Goal: Use online tool/utility: Utilize a website feature to perform a specific function

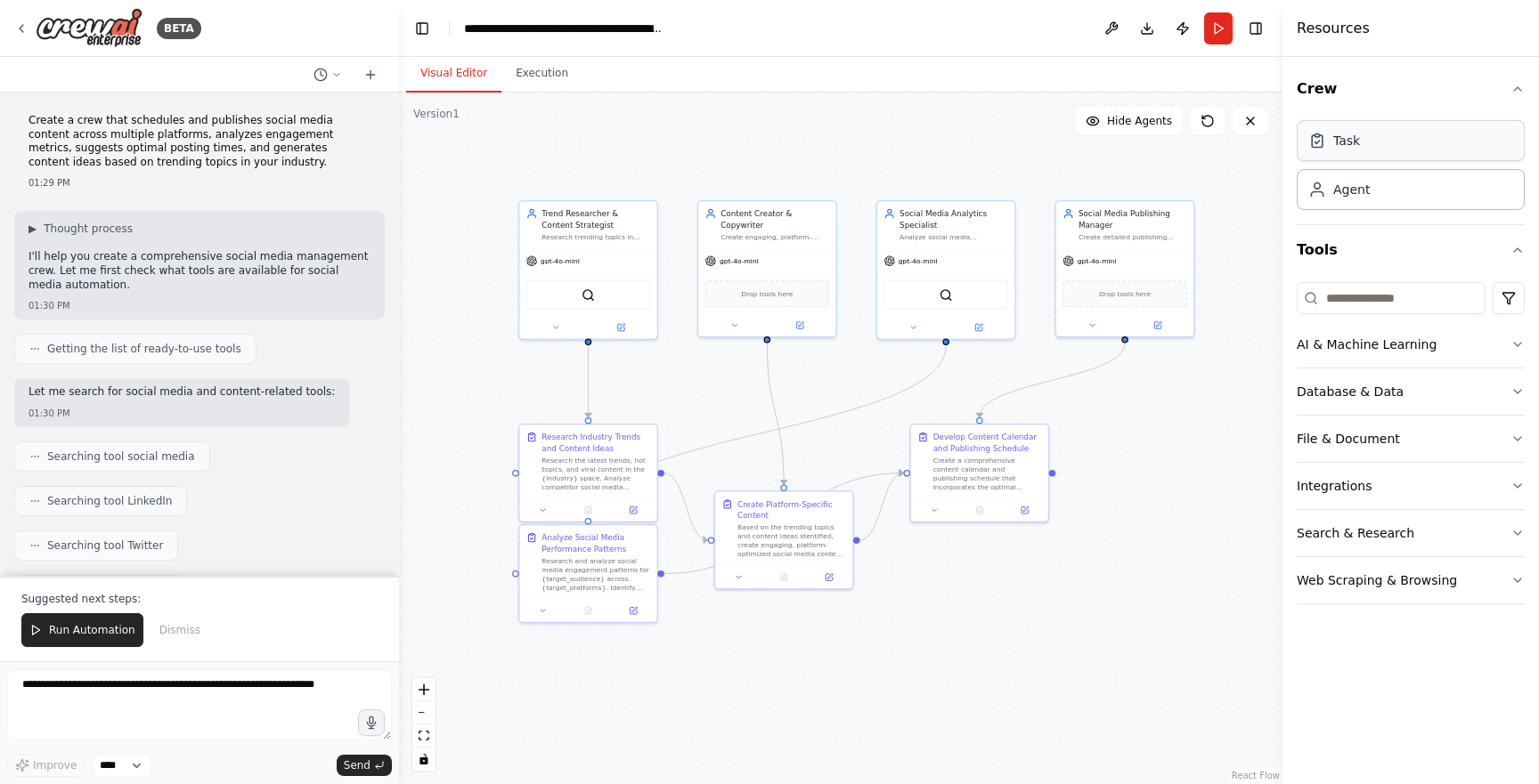
scroll to position [1737, 0]
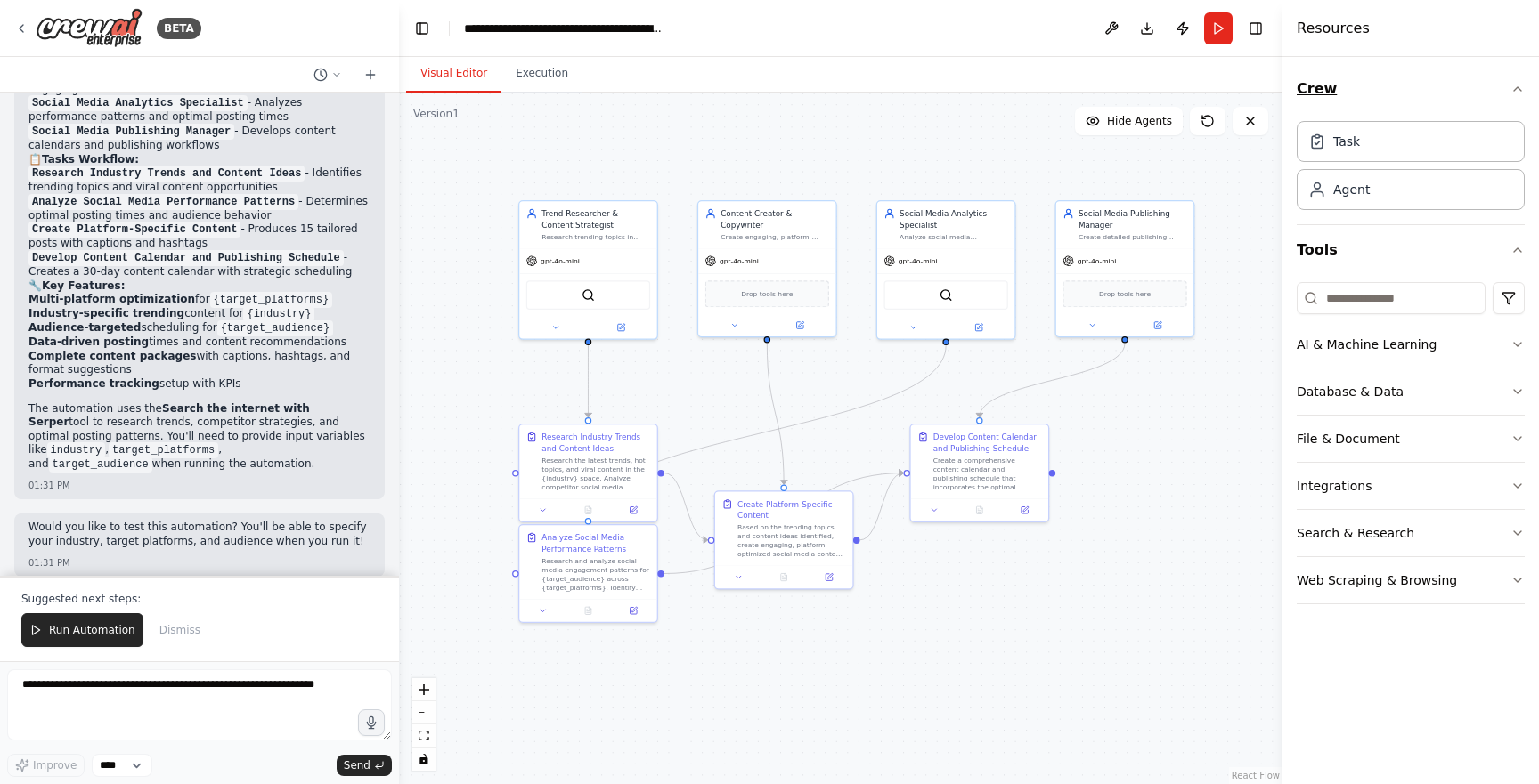
click at [1511, 93] on icon "button" at bounding box center [1517, 88] width 14 height 14
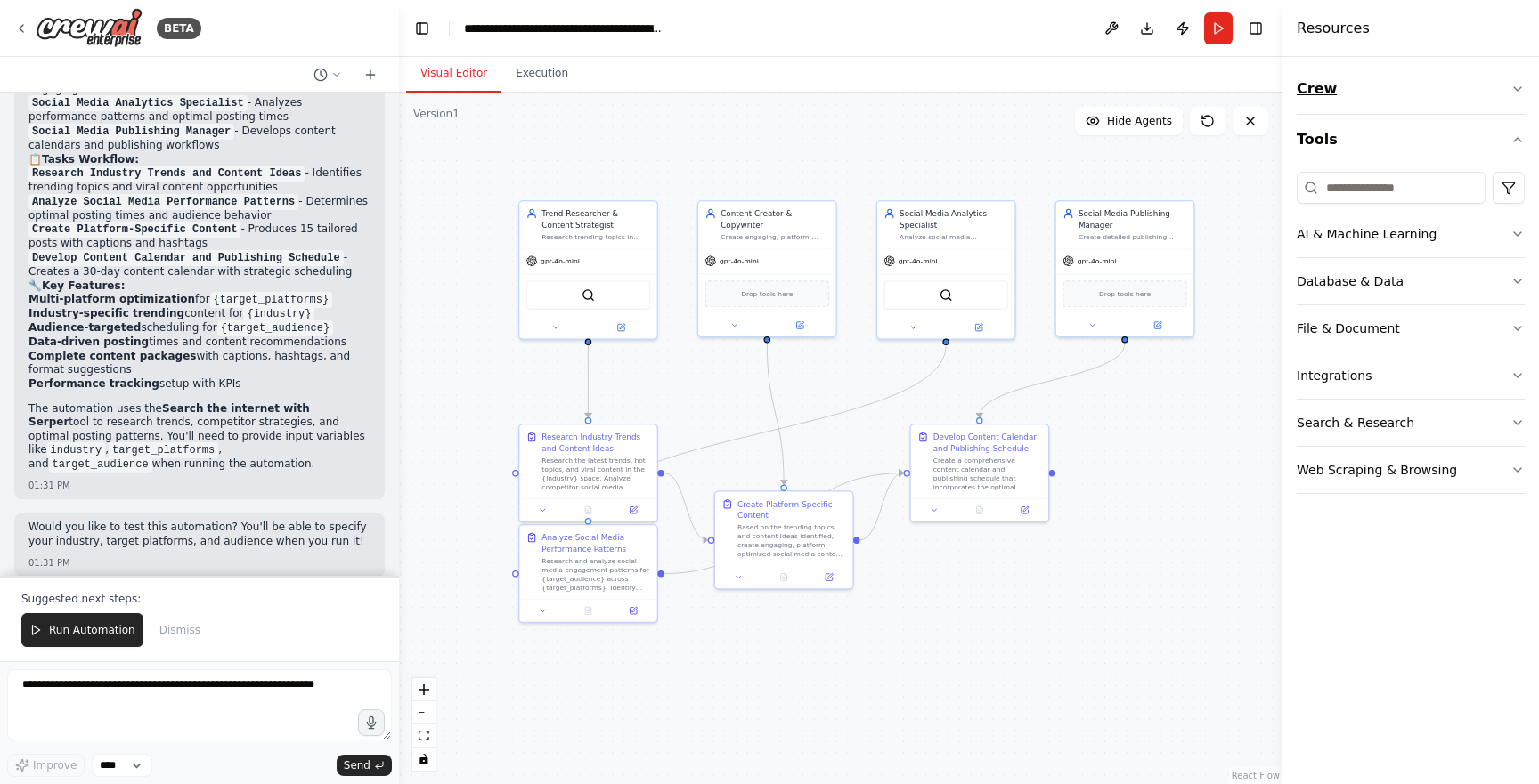
click at [1511, 93] on icon "button" at bounding box center [1517, 88] width 14 height 14
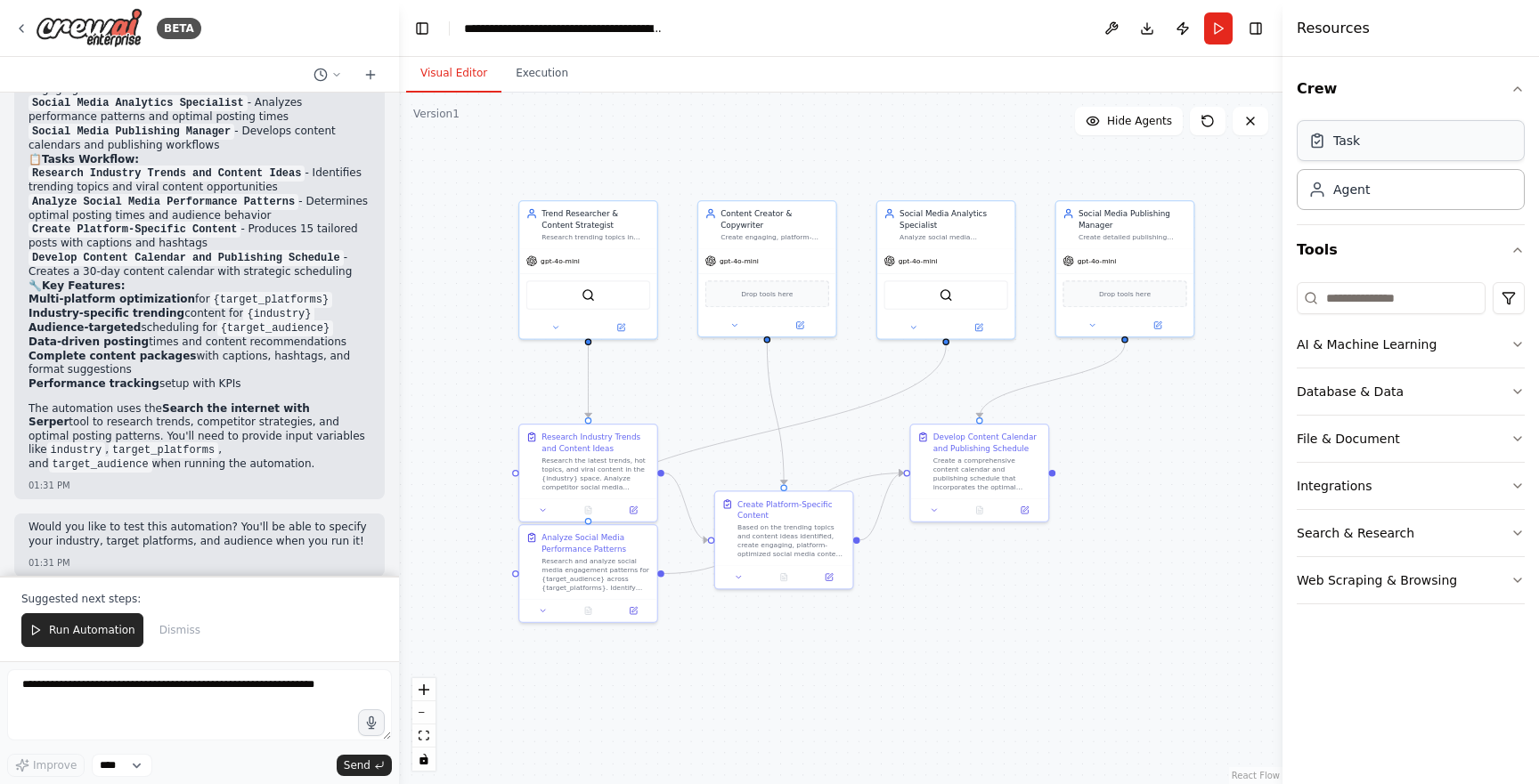
click at [1413, 135] on div "Task" at bounding box center [1411, 140] width 228 height 41
click at [1387, 183] on div "Agent" at bounding box center [1411, 189] width 228 height 41
click at [1359, 155] on div "Task" at bounding box center [1411, 140] width 228 height 41
click at [1318, 149] on icon at bounding box center [1317, 140] width 18 height 18
click at [641, 293] on div "SerperDevTool" at bounding box center [588, 294] width 124 height 30
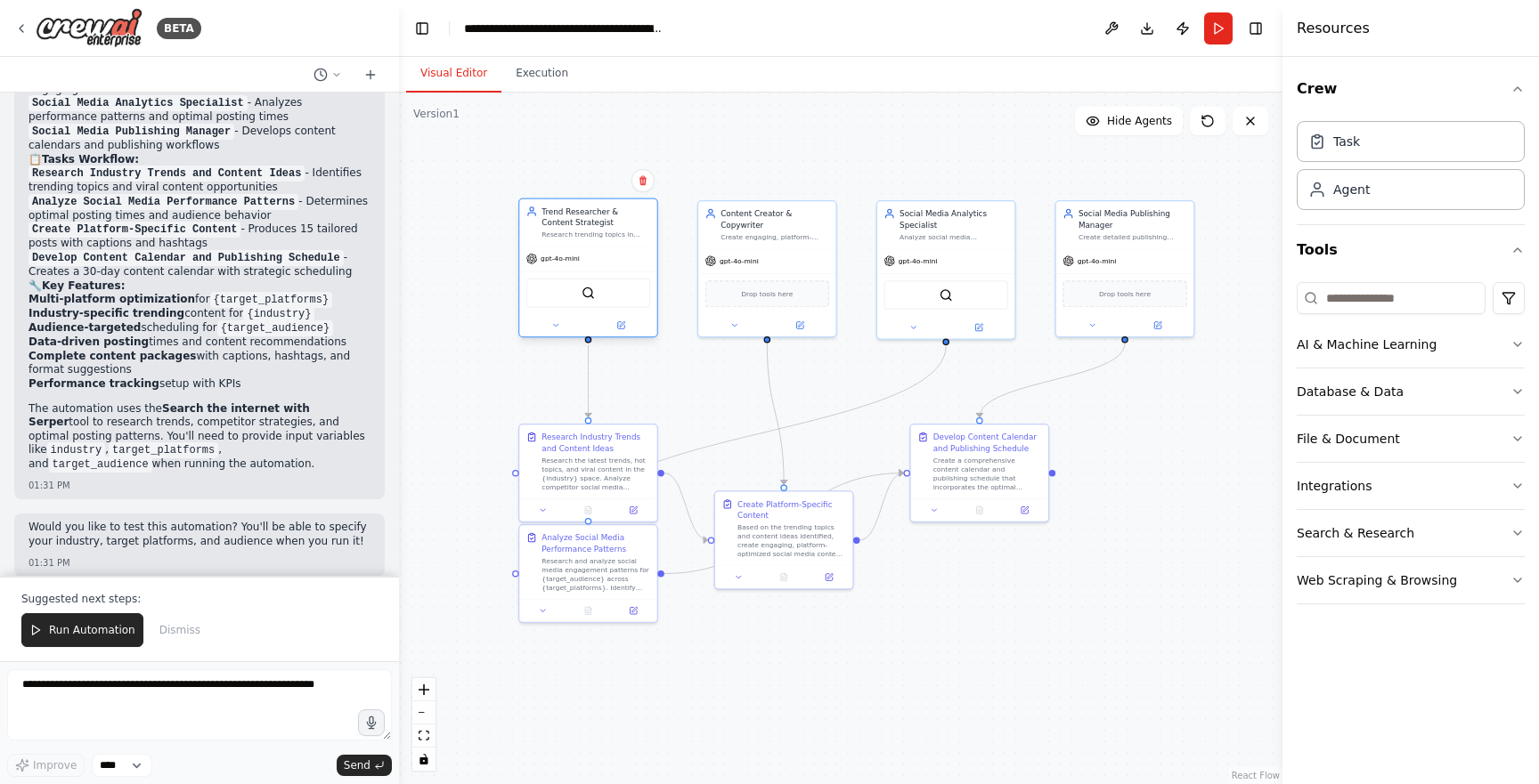
click at [602, 307] on div "SerperDevTool" at bounding box center [588, 294] width 124 height 30
click at [1437, 305] on input at bounding box center [1391, 298] width 189 height 32
click at [1510, 346] on icon "button" at bounding box center [1517, 344] width 14 height 14
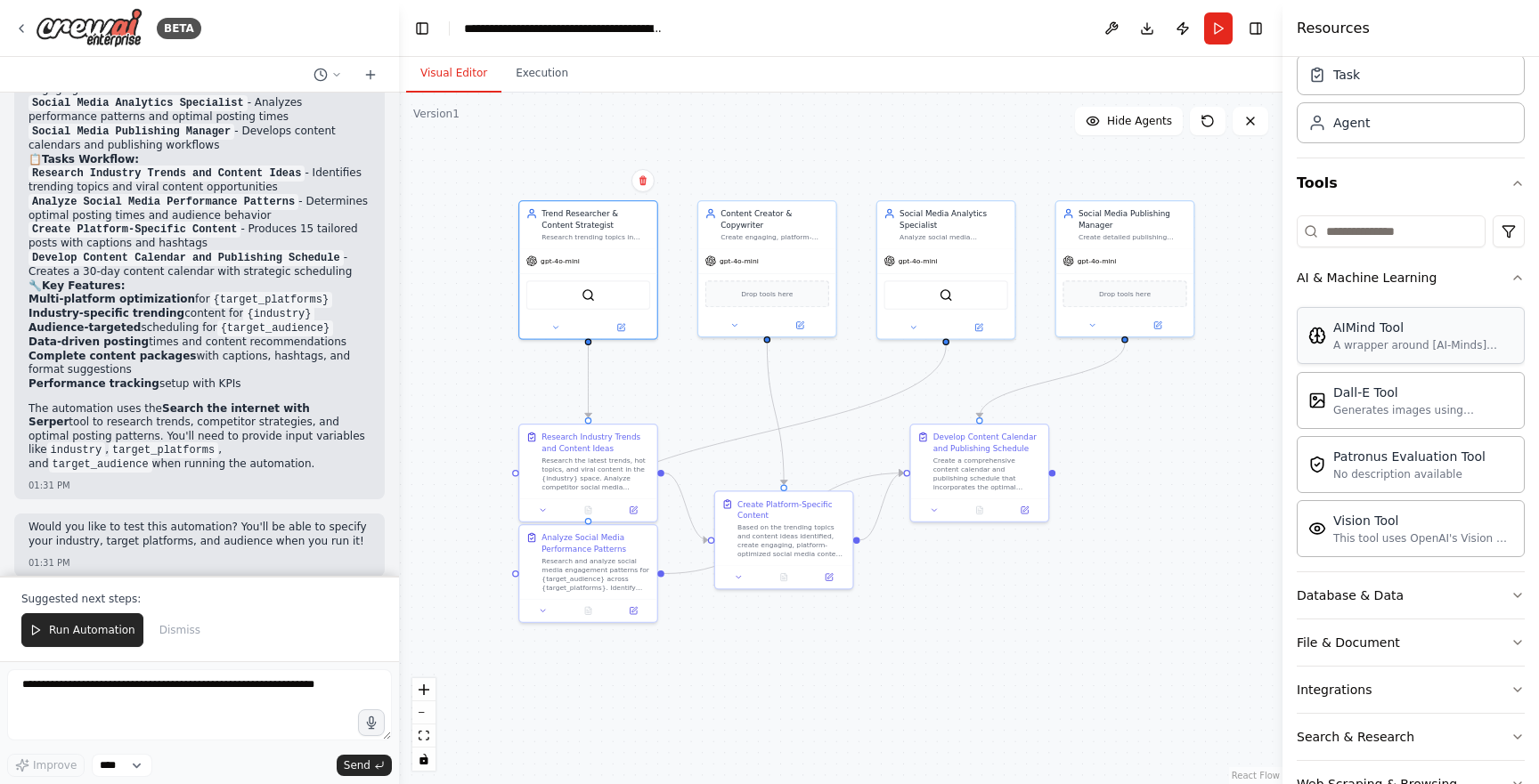
scroll to position [119, 0]
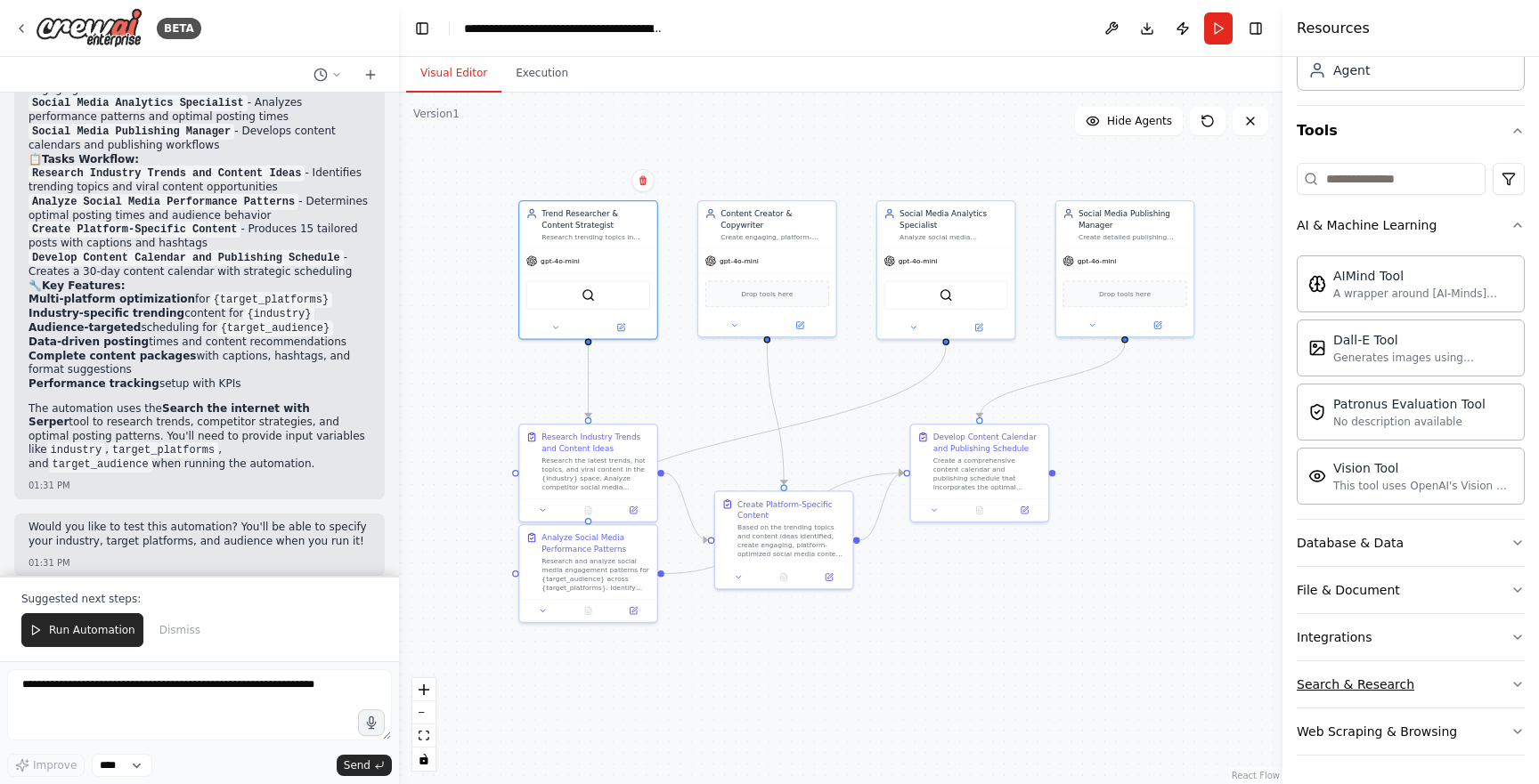
click at [1519, 692] on button "Search & Research" at bounding box center [1411, 684] width 228 height 47
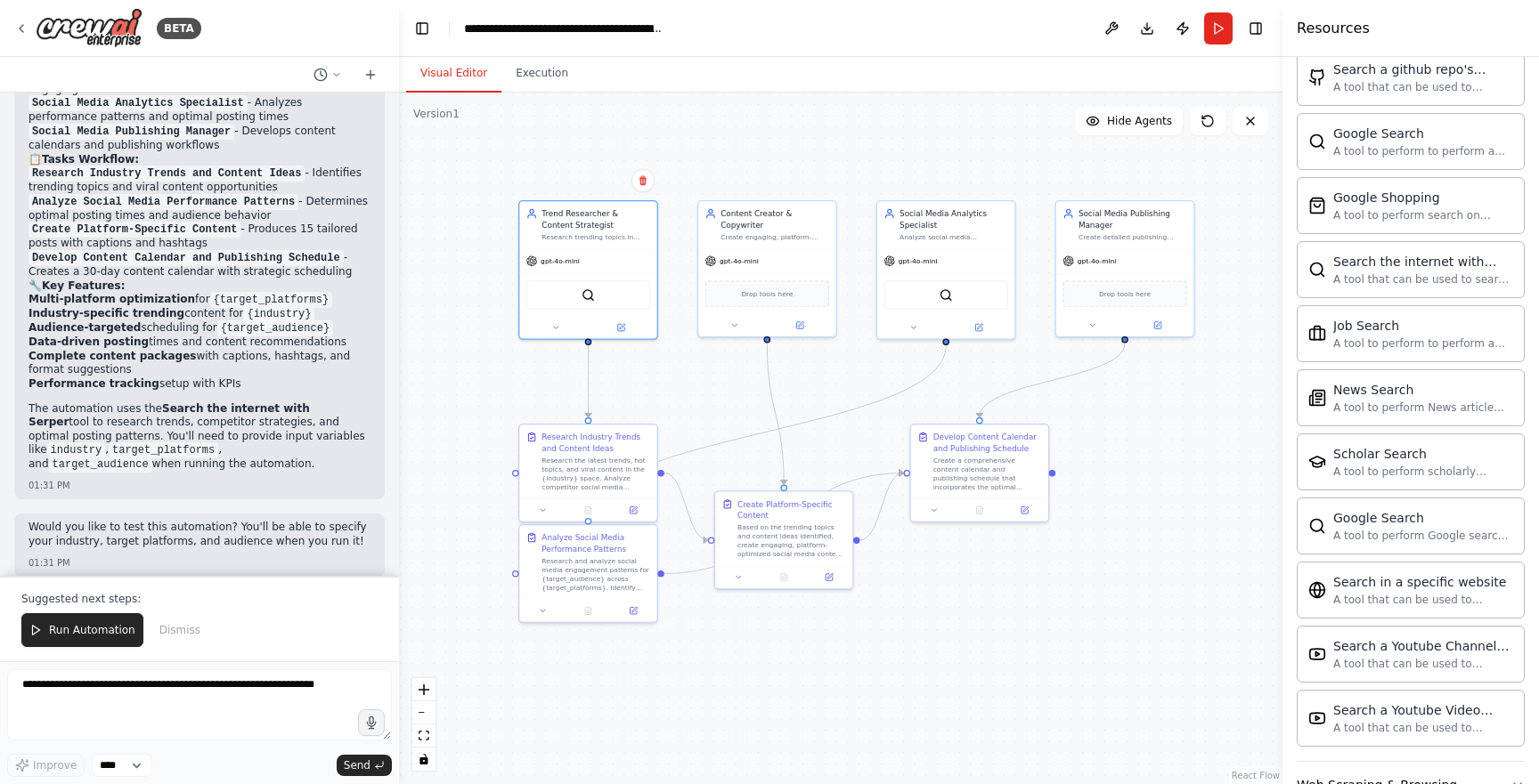
scroll to position [1030, 0]
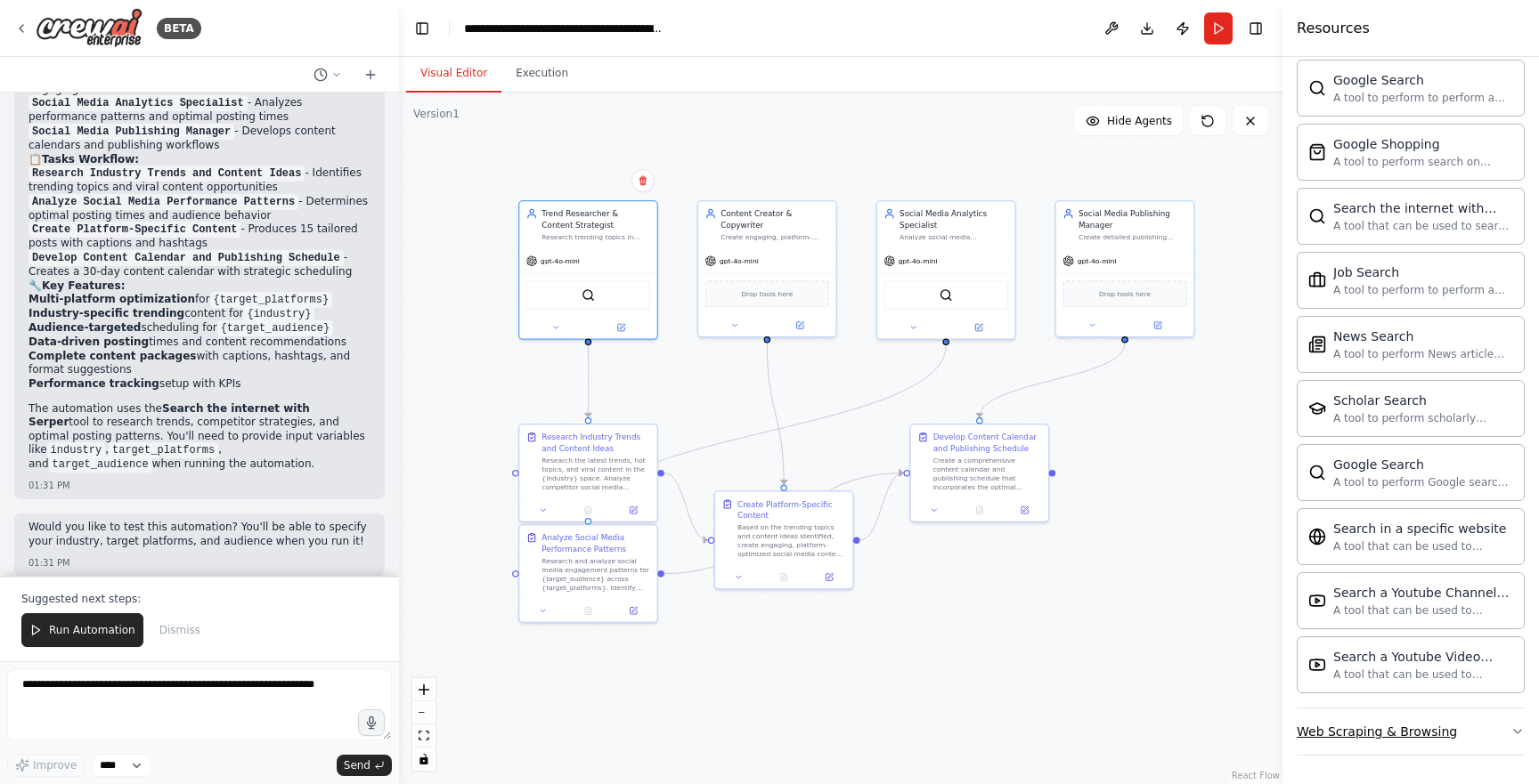
click at [1492, 737] on button "Web Scraping & Browsing" at bounding box center [1411, 732] width 228 height 47
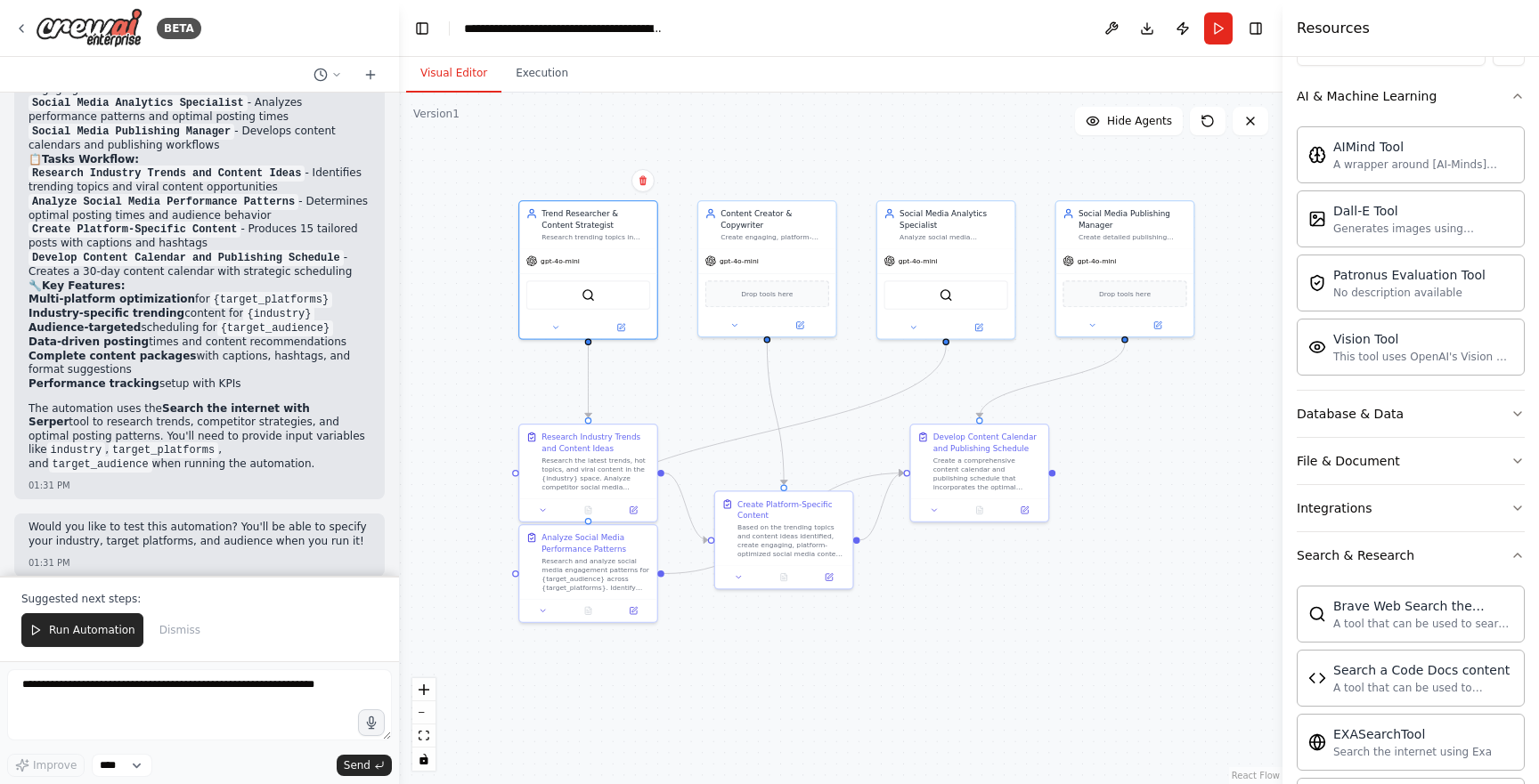
scroll to position [229, 0]
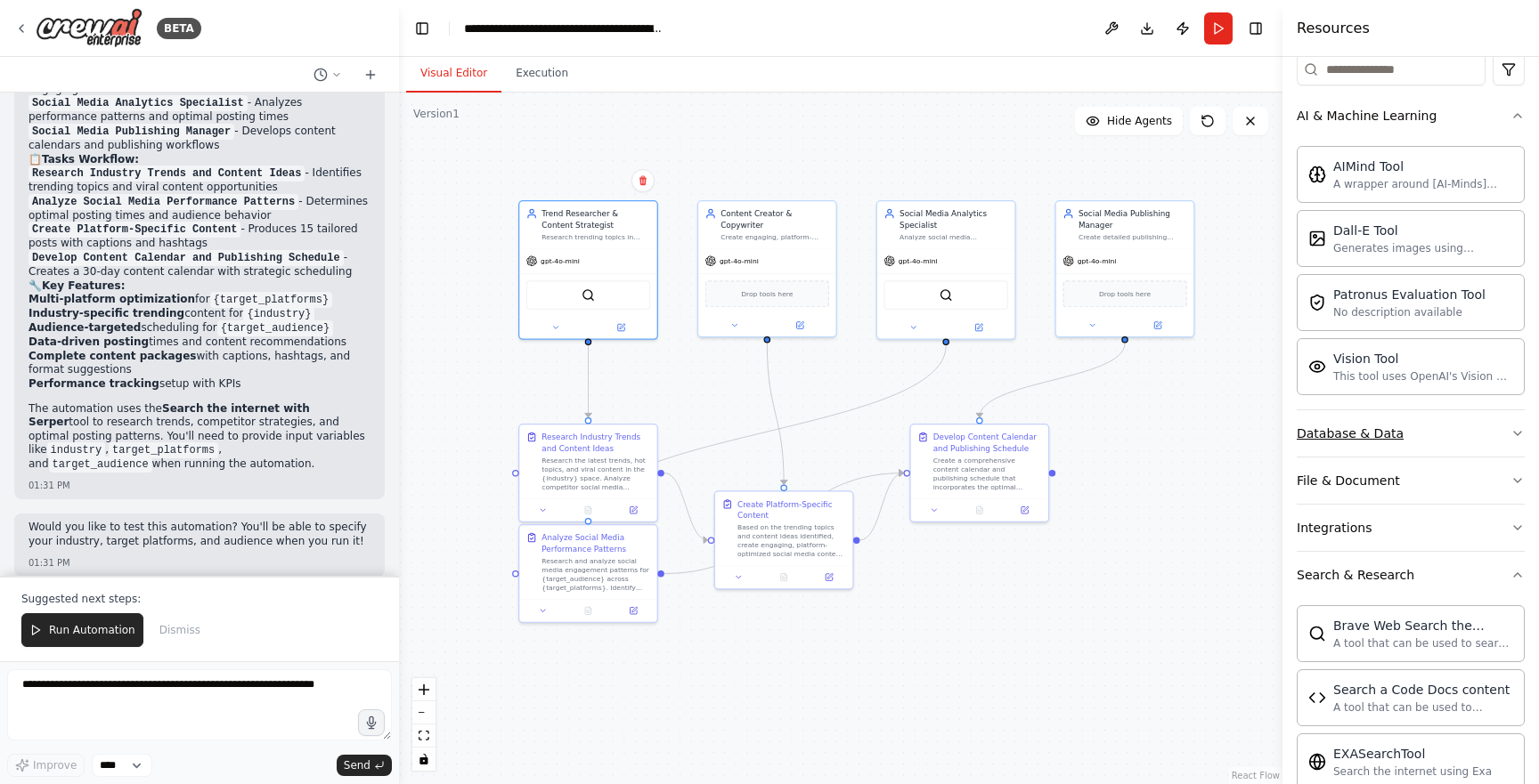
click at [1509, 428] on button "Database & Data" at bounding box center [1411, 433] width 228 height 47
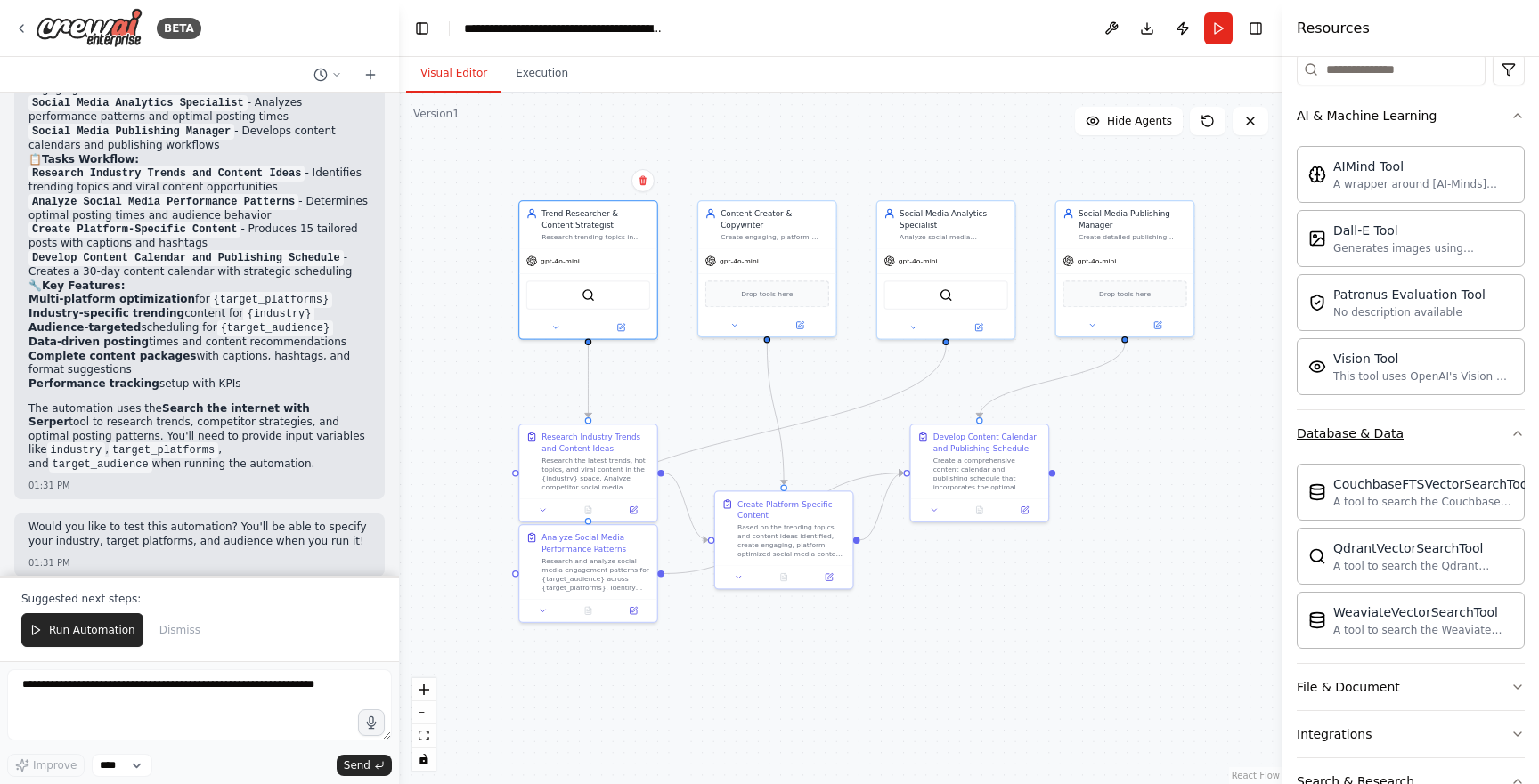
click at [1509, 428] on button "Database & Data" at bounding box center [1411, 433] width 228 height 47
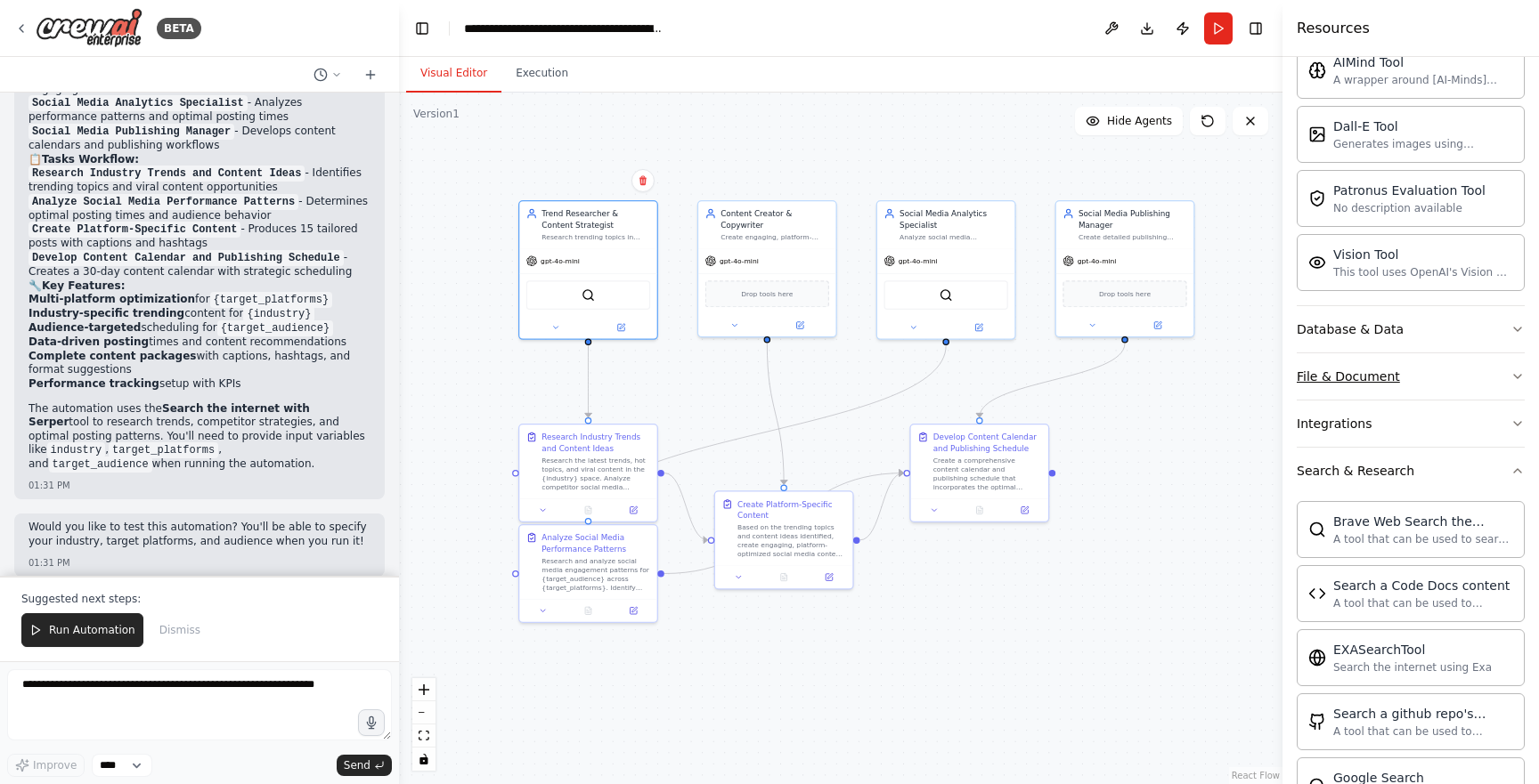
scroll to position [315, 0]
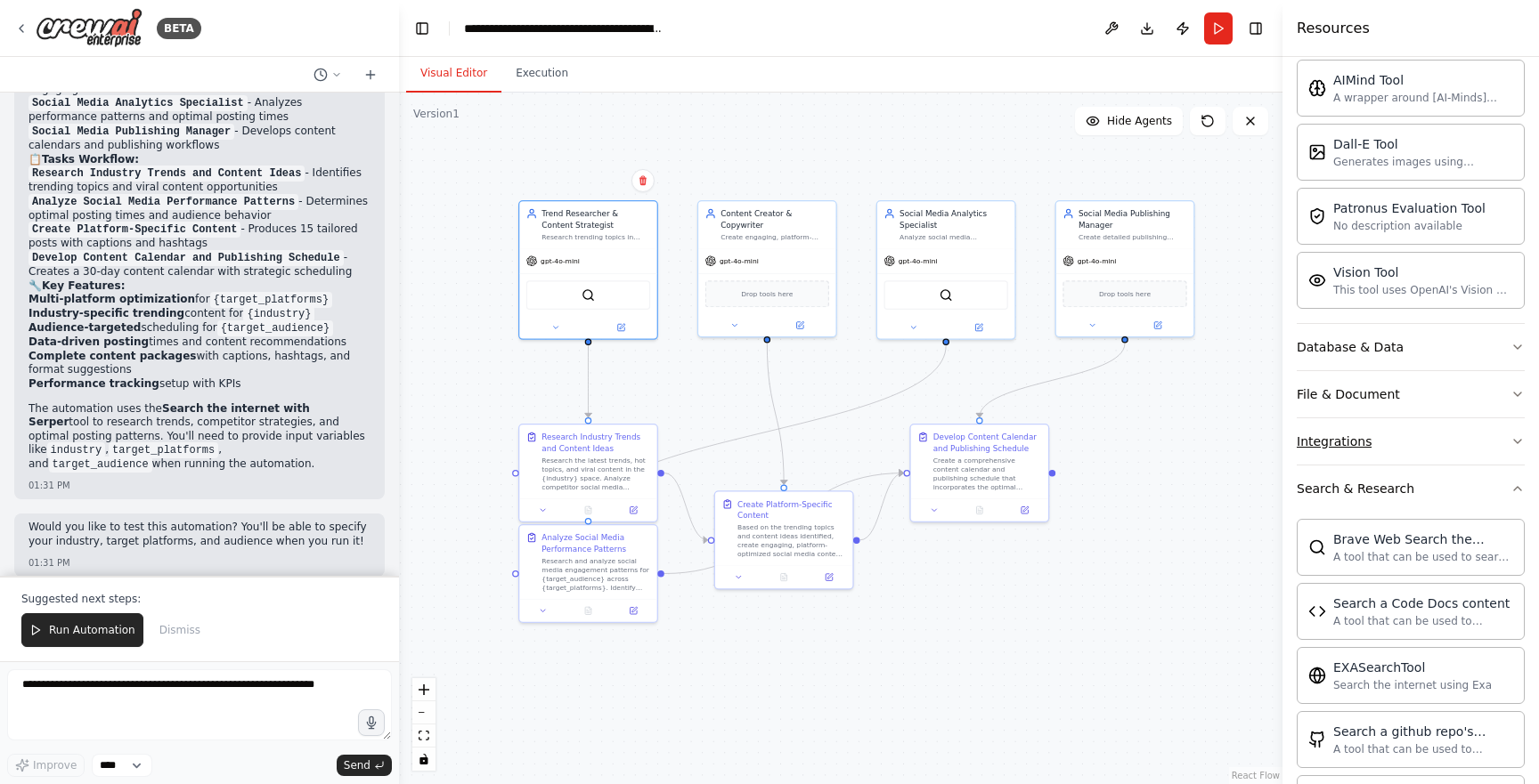
click at [1501, 435] on button "Integrations" at bounding box center [1411, 442] width 228 height 47
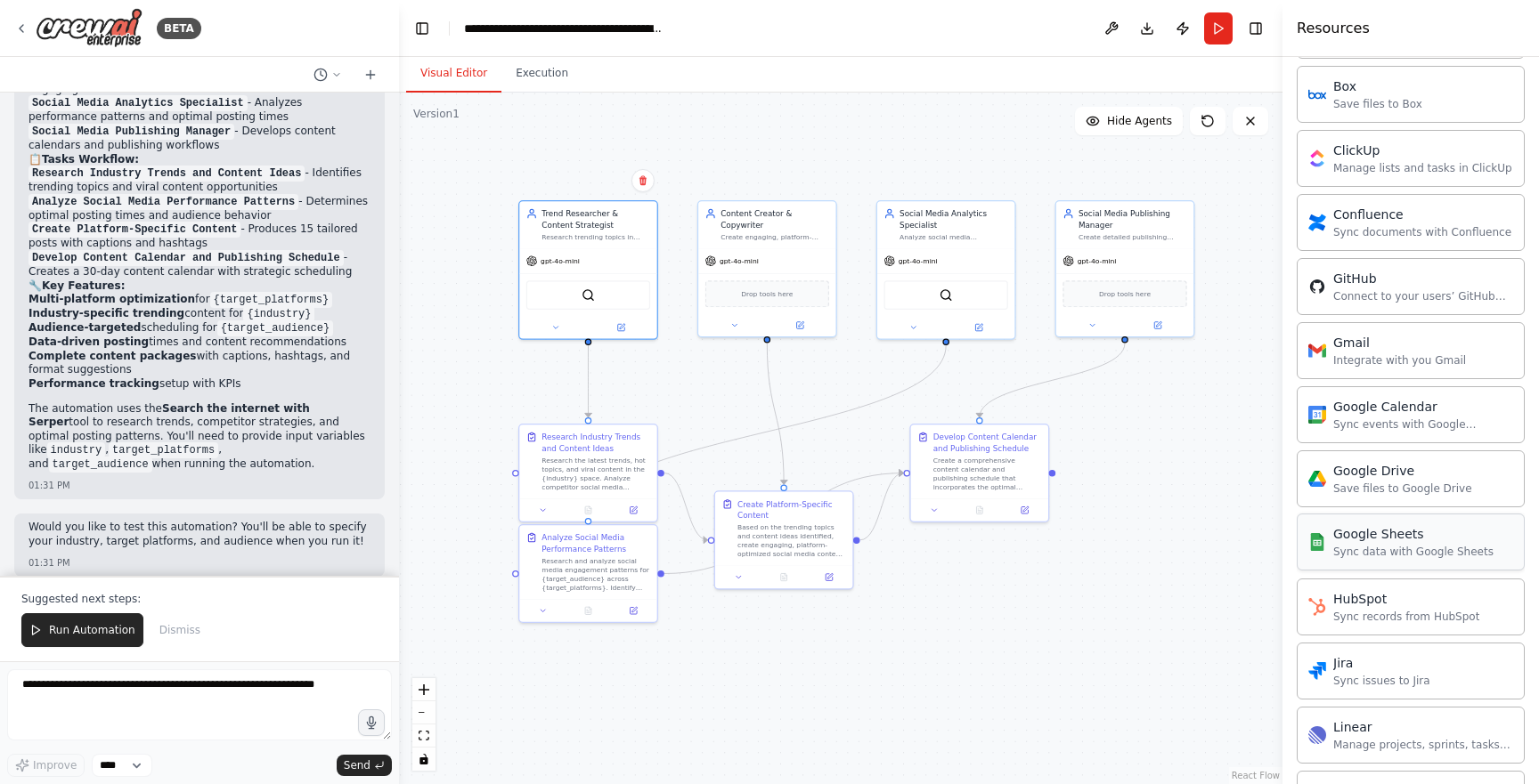
scroll to position [776, 0]
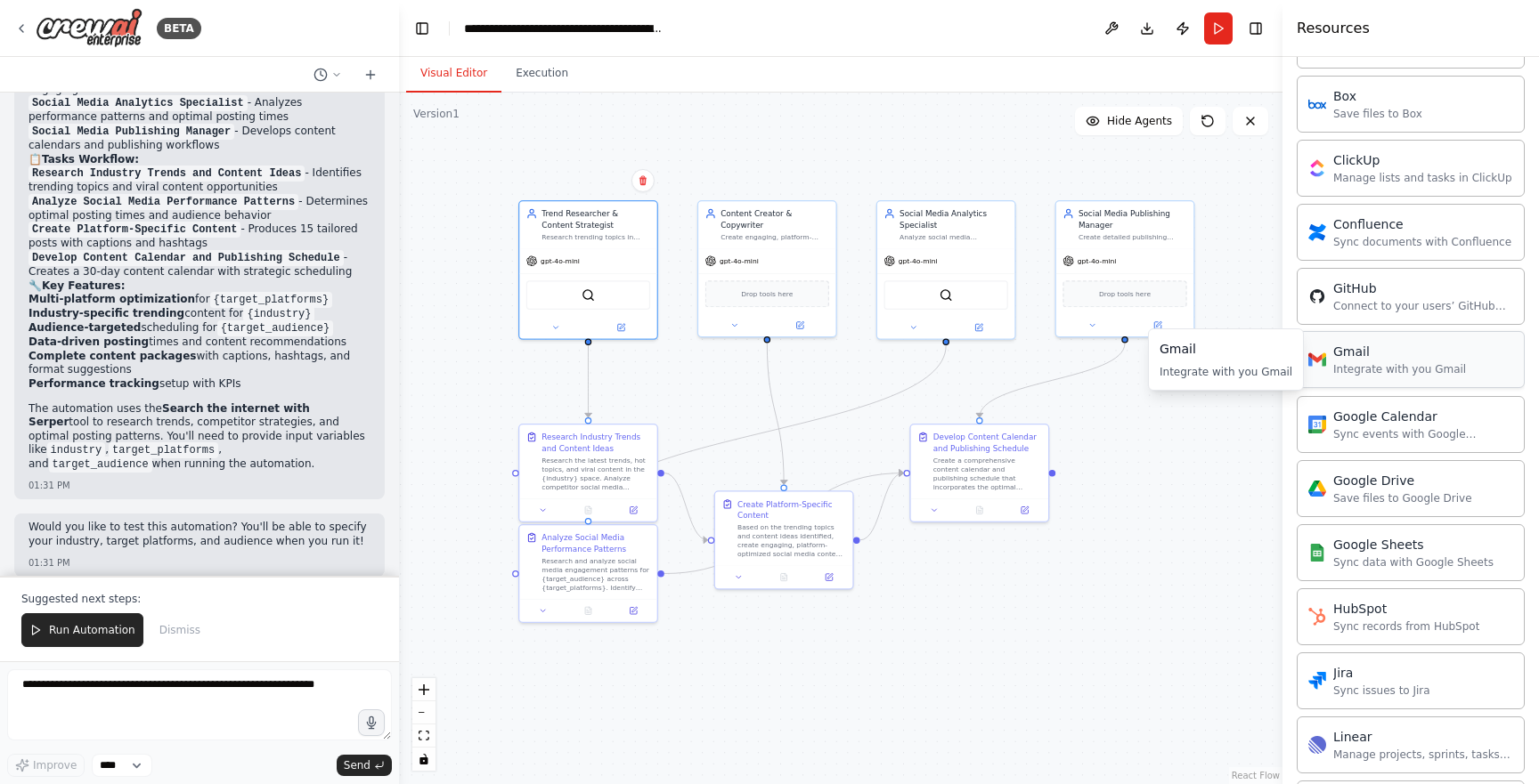
click at [1444, 385] on div "Gmail Integrate with you Gmail" at bounding box center [1411, 359] width 228 height 57
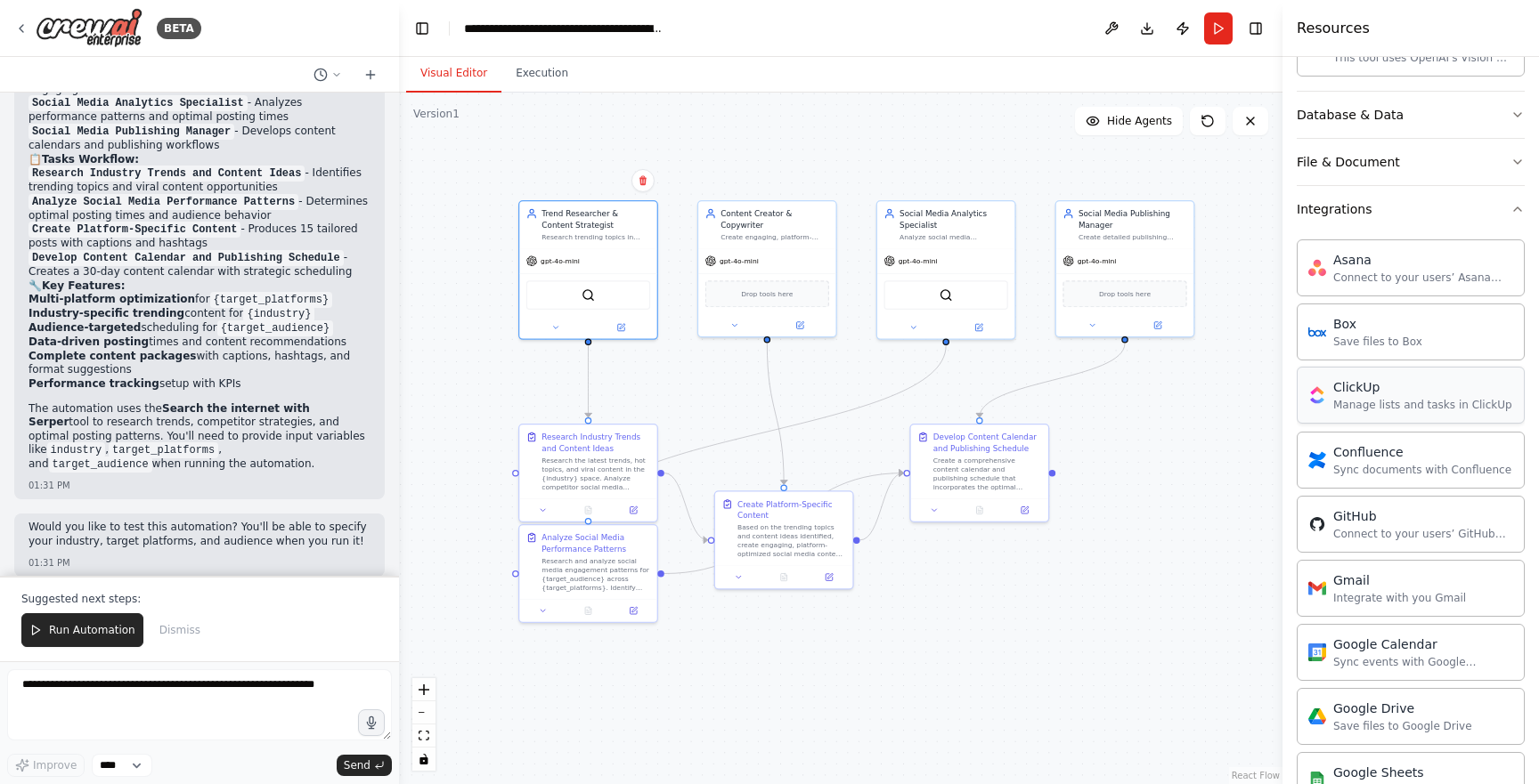
scroll to position [565, 0]
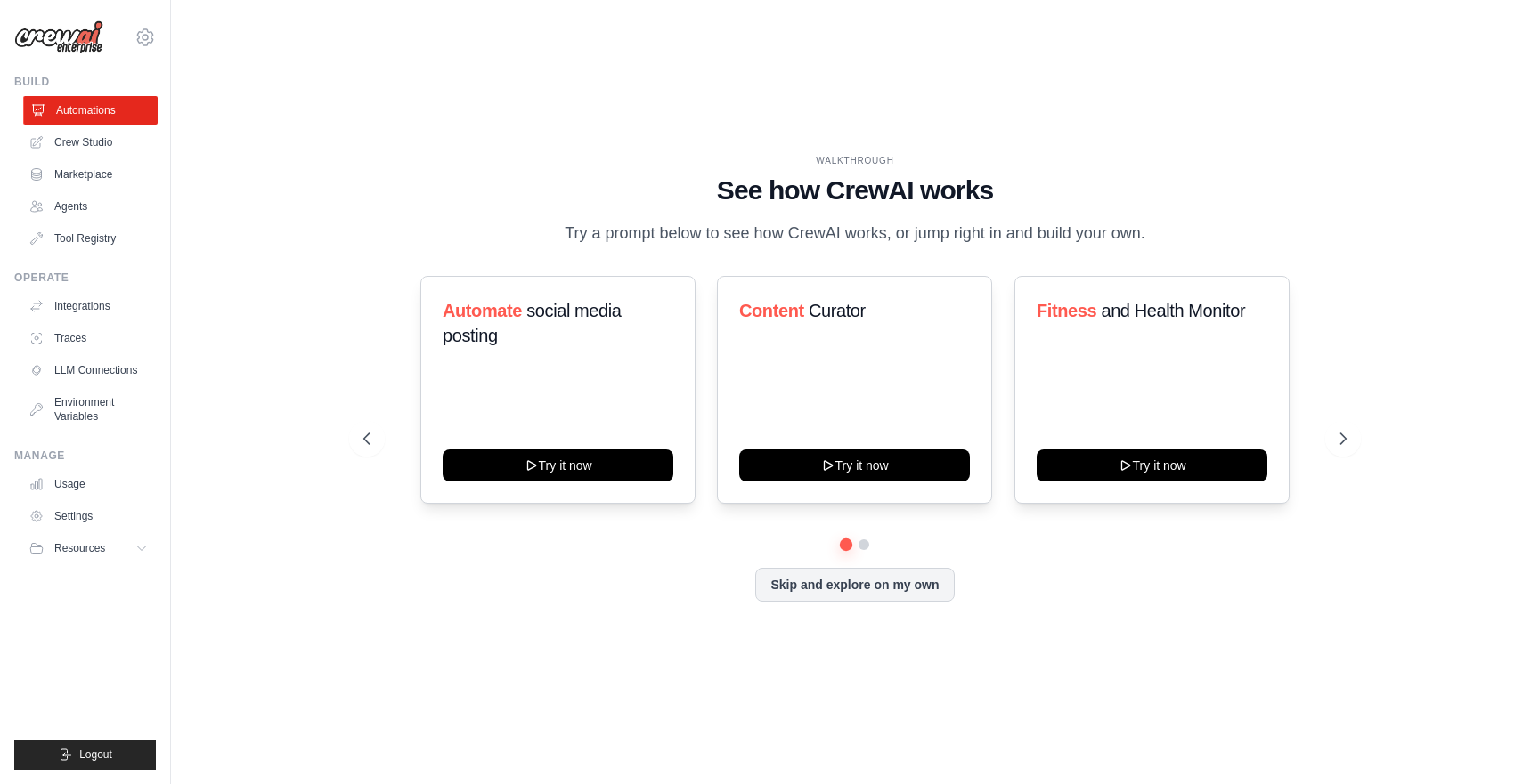
click at [134, 102] on link "Automations" at bounding box center [90, 110] width 135 height 29
